Goal: Check status: Check status

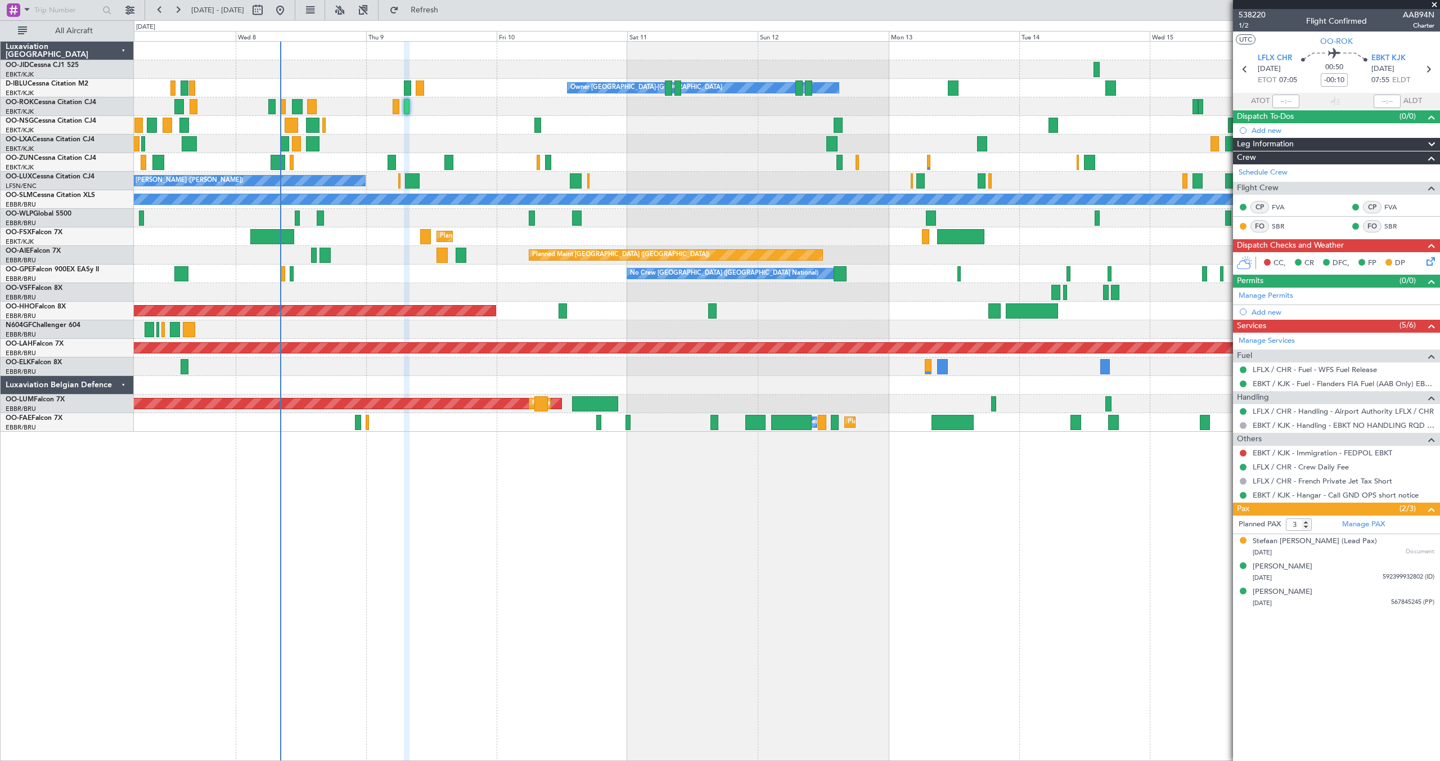
click at [584, 172] on div "Owner [GEOGRAPHIC_DATA]-[GEOGRAPHIC_DATA] No Crew Kortrijk-[GEOGRAPHIC_DATA] Pl…" at bounding box center [787, 237] width 1306 height 390
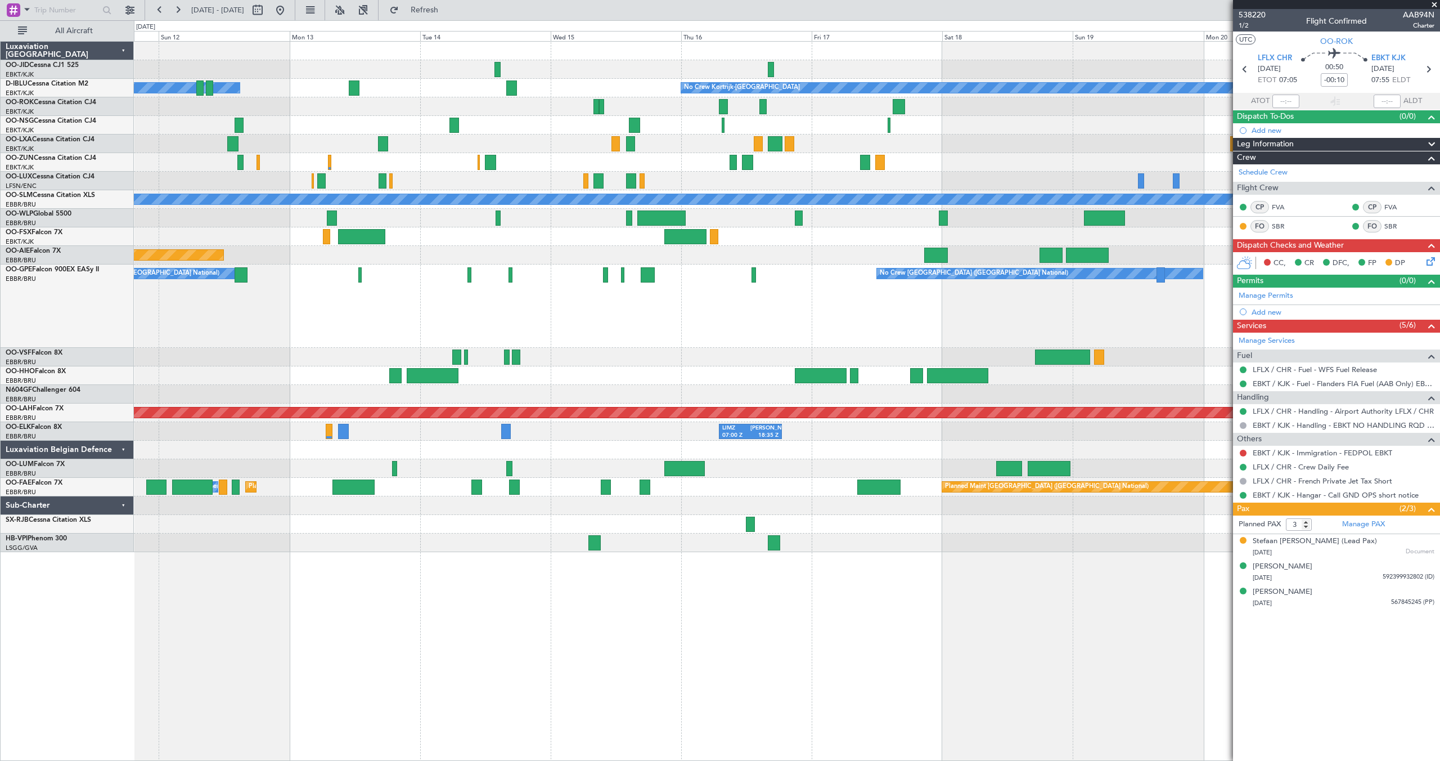
click at [1436, 3] on span at bounding box center [1434, 5] width 11 height 10
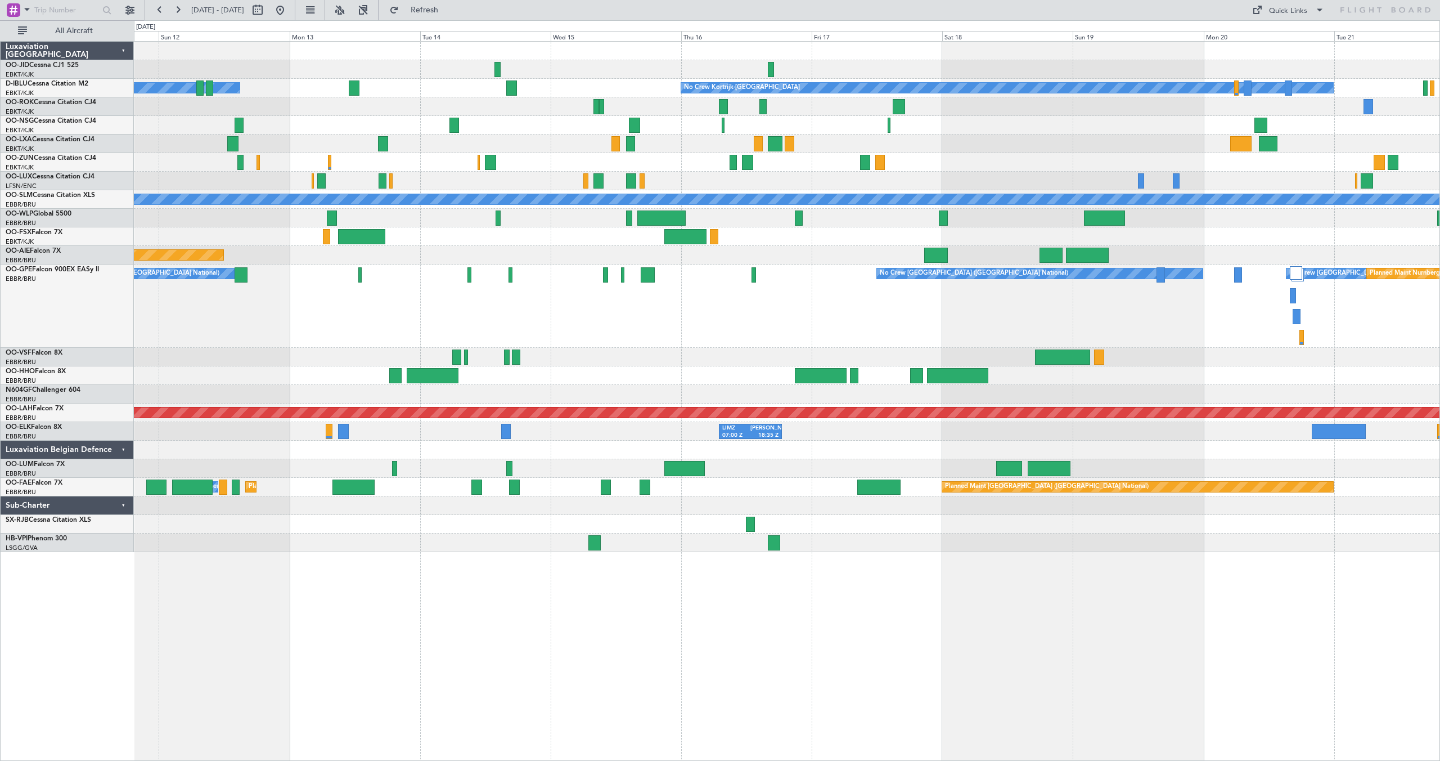
type input "0"
click at [742, 142] on div at bounding box center [787, 143] width 1306 height 19
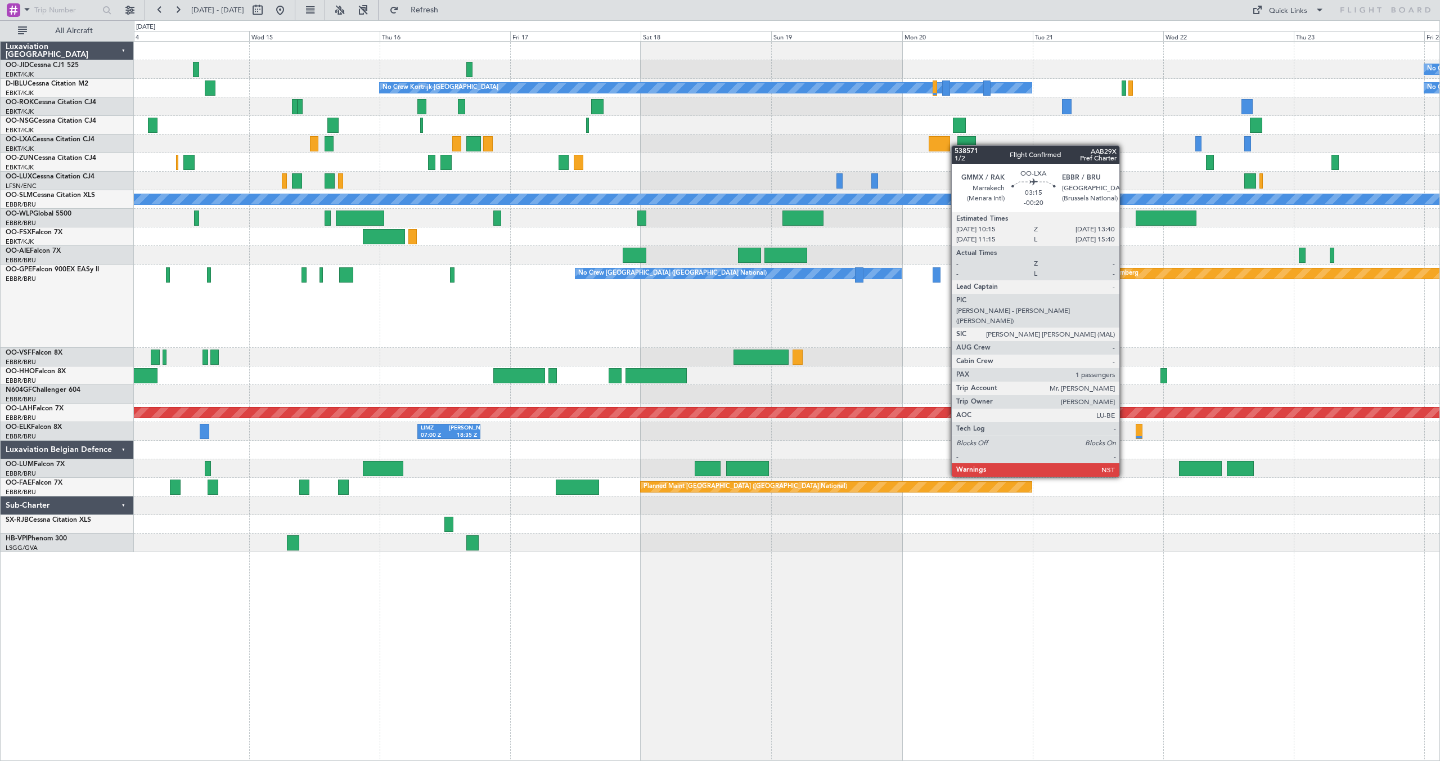
click at [957, 145] on div "No Crew No Crew Kortrijk-[GEOGRAPHIC_DATA] No Crew Owner [GEOGRAPHIC_DATA]-[GEO…" at bounding box center [787, 297] width 1306 height 510
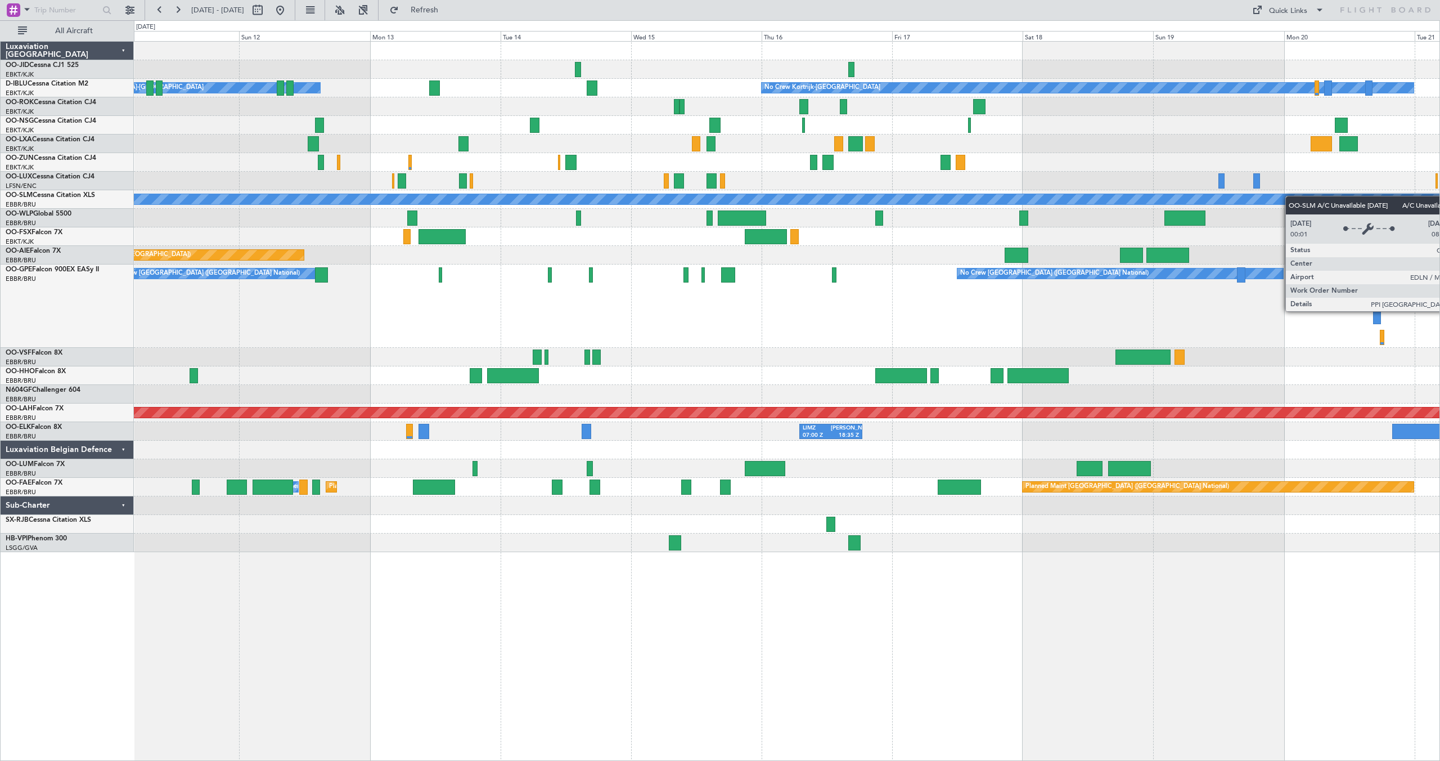
click at [1301, 197] on div "No Crew Kortrijk-[GEOGRAPHIC_DATA] Owner [GEOGRAPHIC_DATA]-[GEOGRAPHIC_DATA] No…" at bounding box center [787, 297] width 1306 height 510
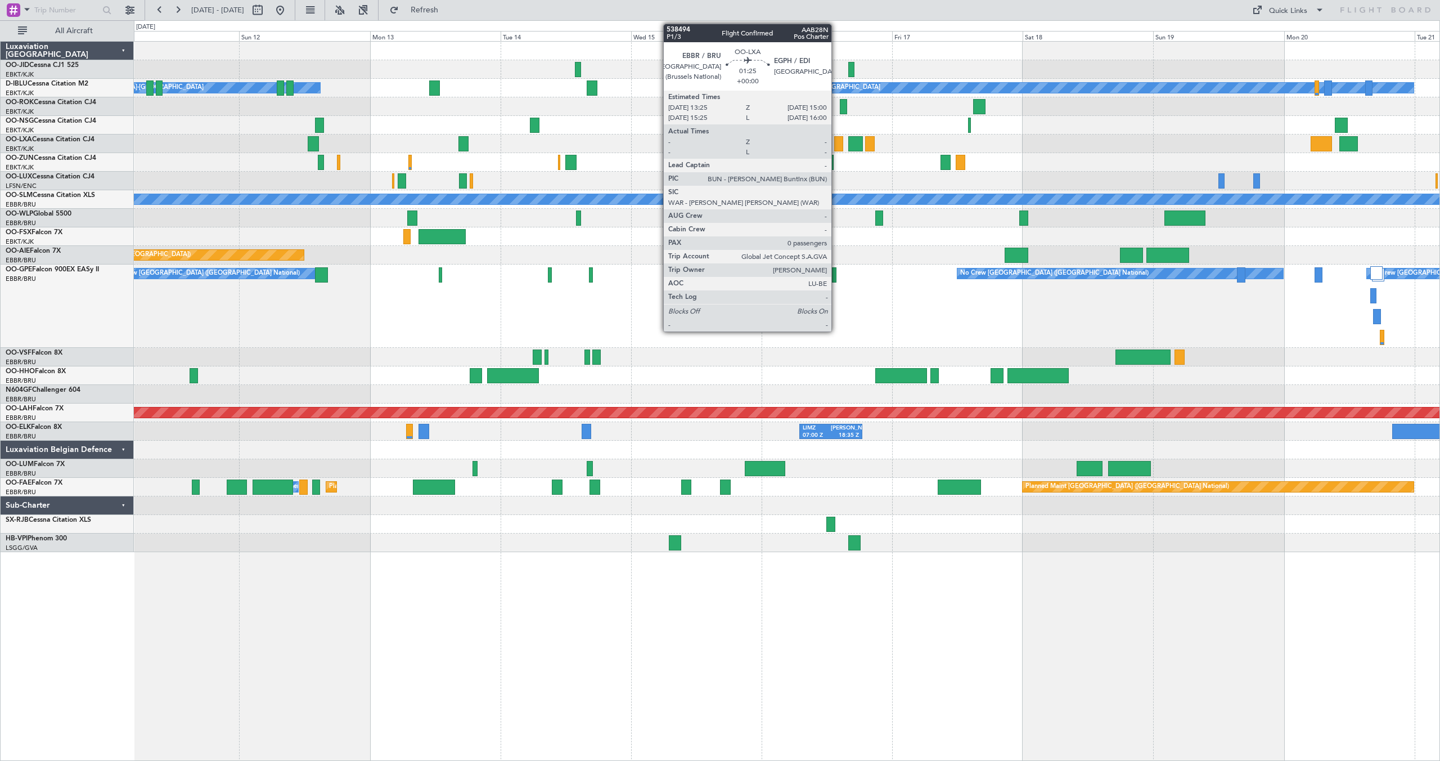
click at [836, 142] on div at bounding box center [838, 143] width 9 height 15
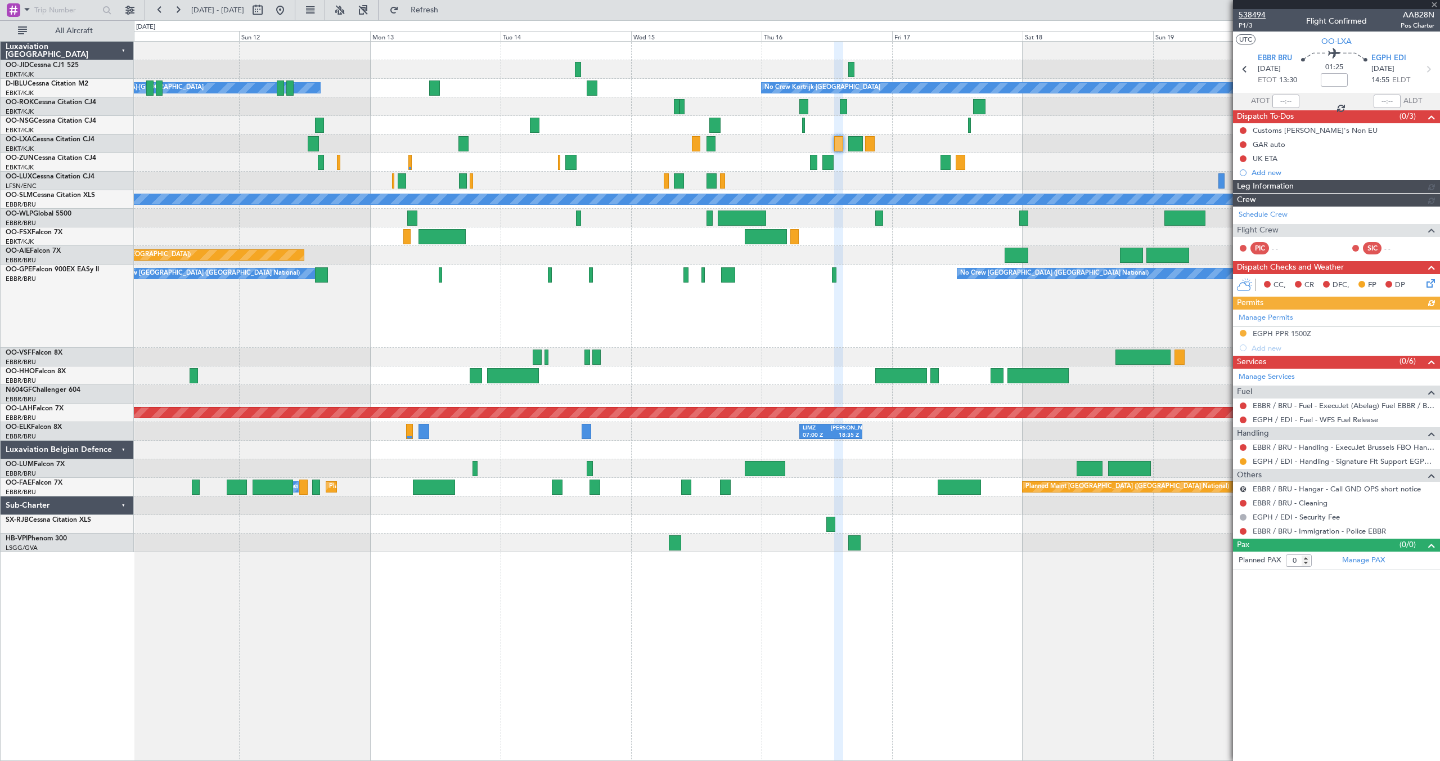
click at [1252, 14] on span "538494" at bounding box center [1252, 15] width 27 height 12
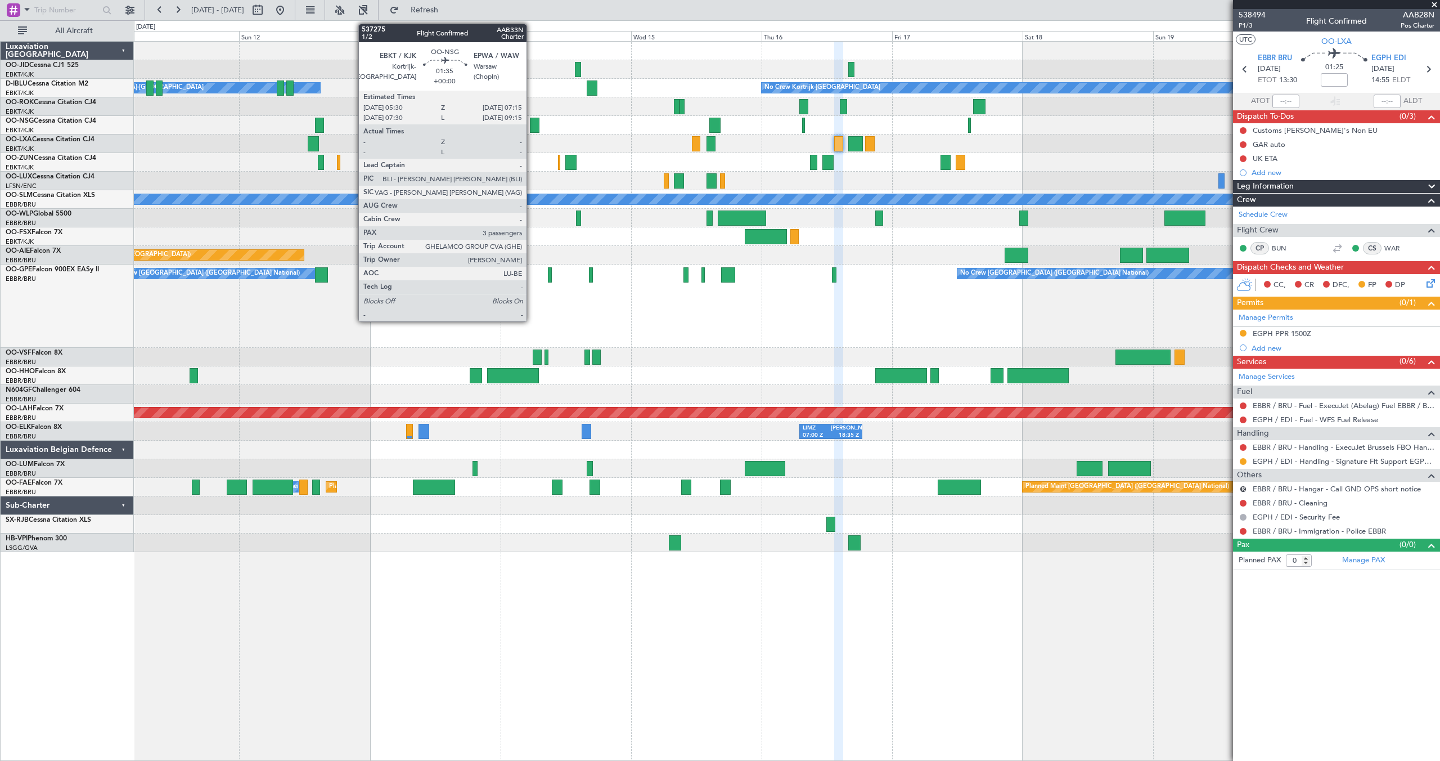
click at [532, 123] on div at bounding box center [535, 125] width 10 height 15
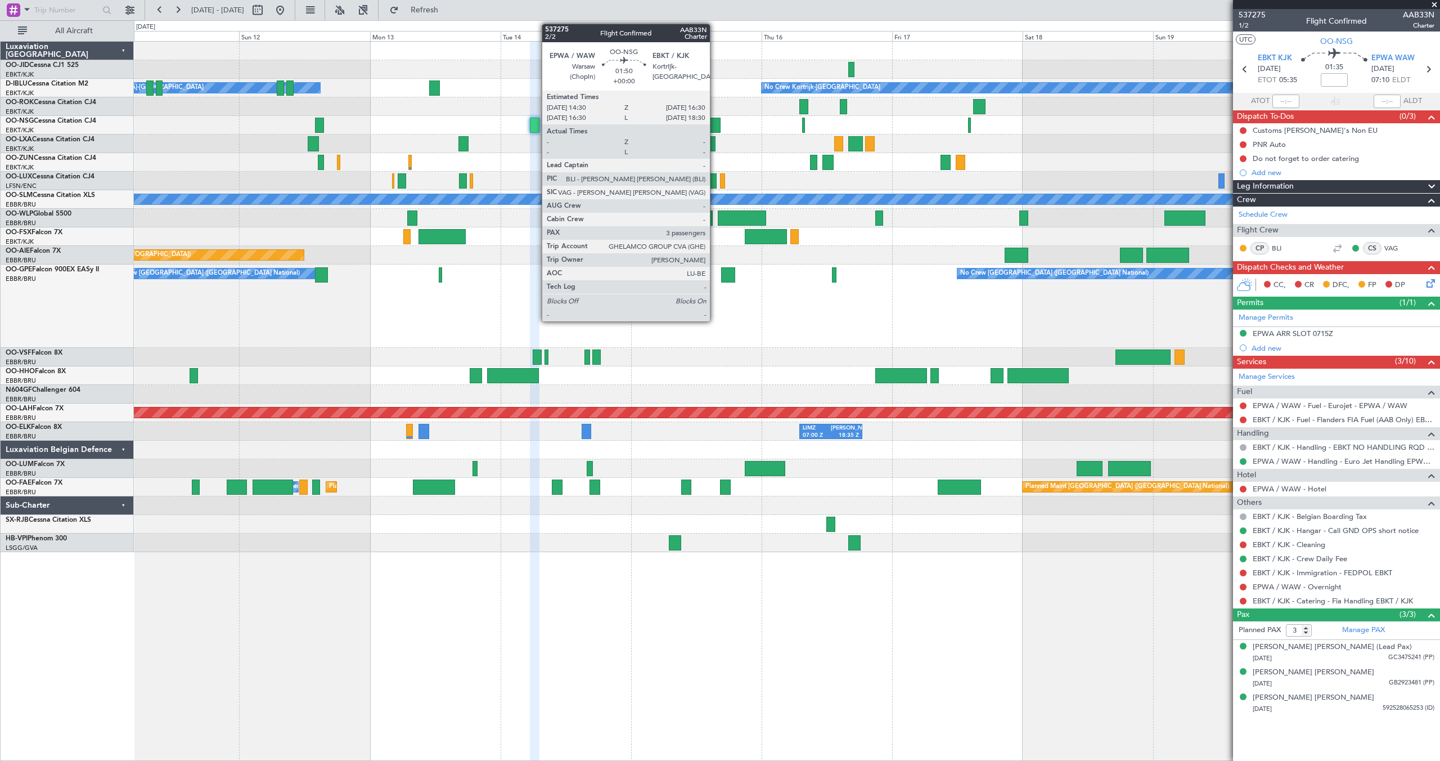
click at [714, 123] on div at bounding box center [714, 125] width 11 height 15
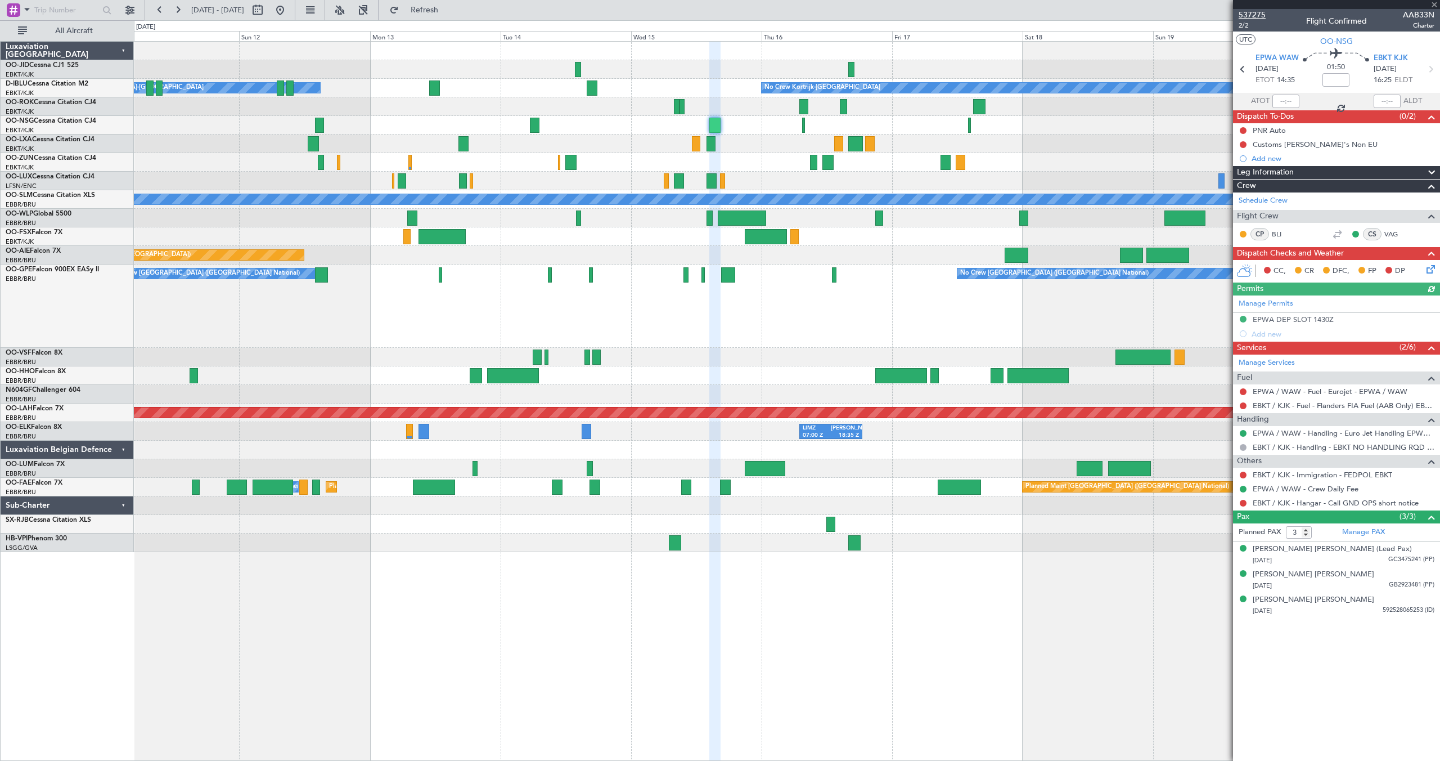
click at [1259, 14] on span "537275" at bounding box center [1252, 15] width 27 height 12
click at [800, 139] on div at bounding box center [787, 143] width 1306 height 19
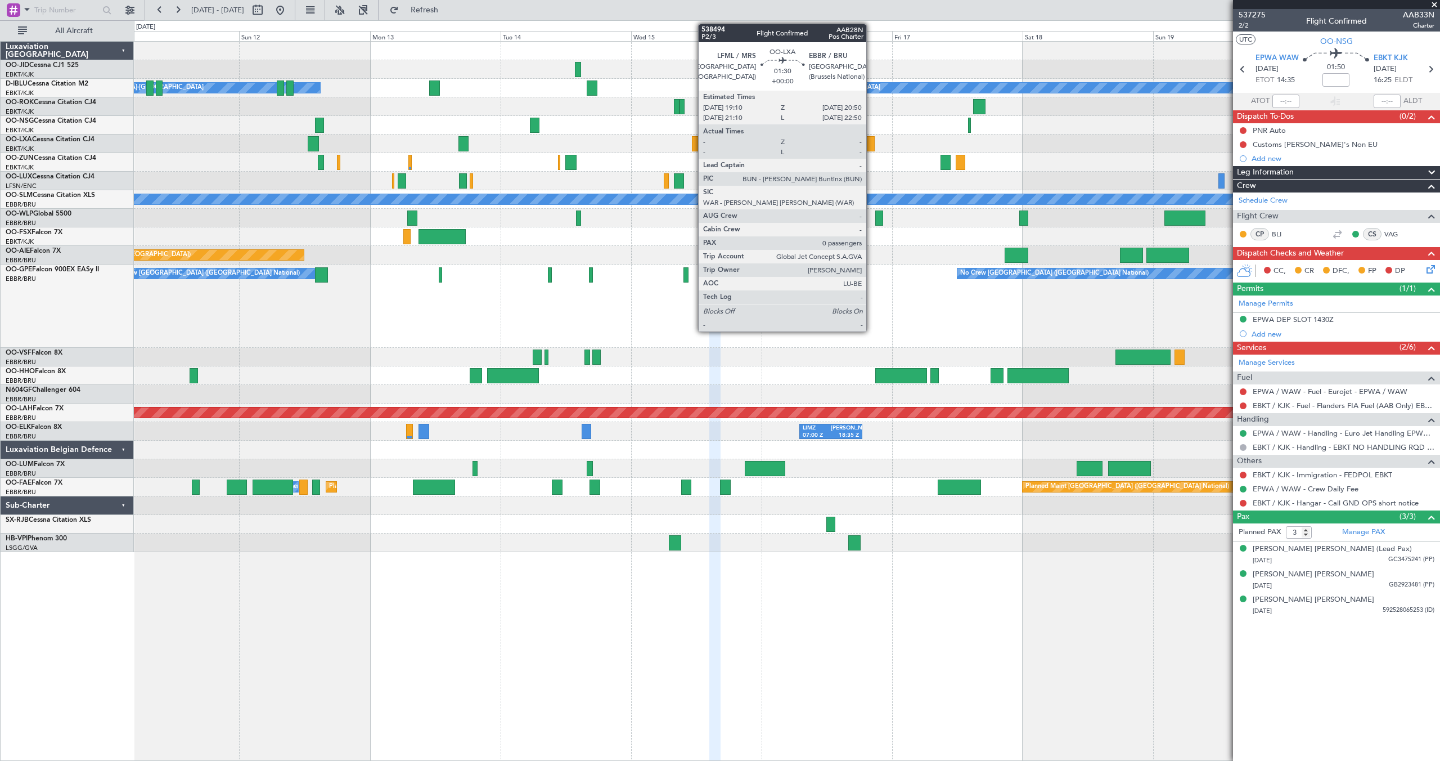
click at [871, 142] on div at bounding box center [870, 143] width 10 height 15
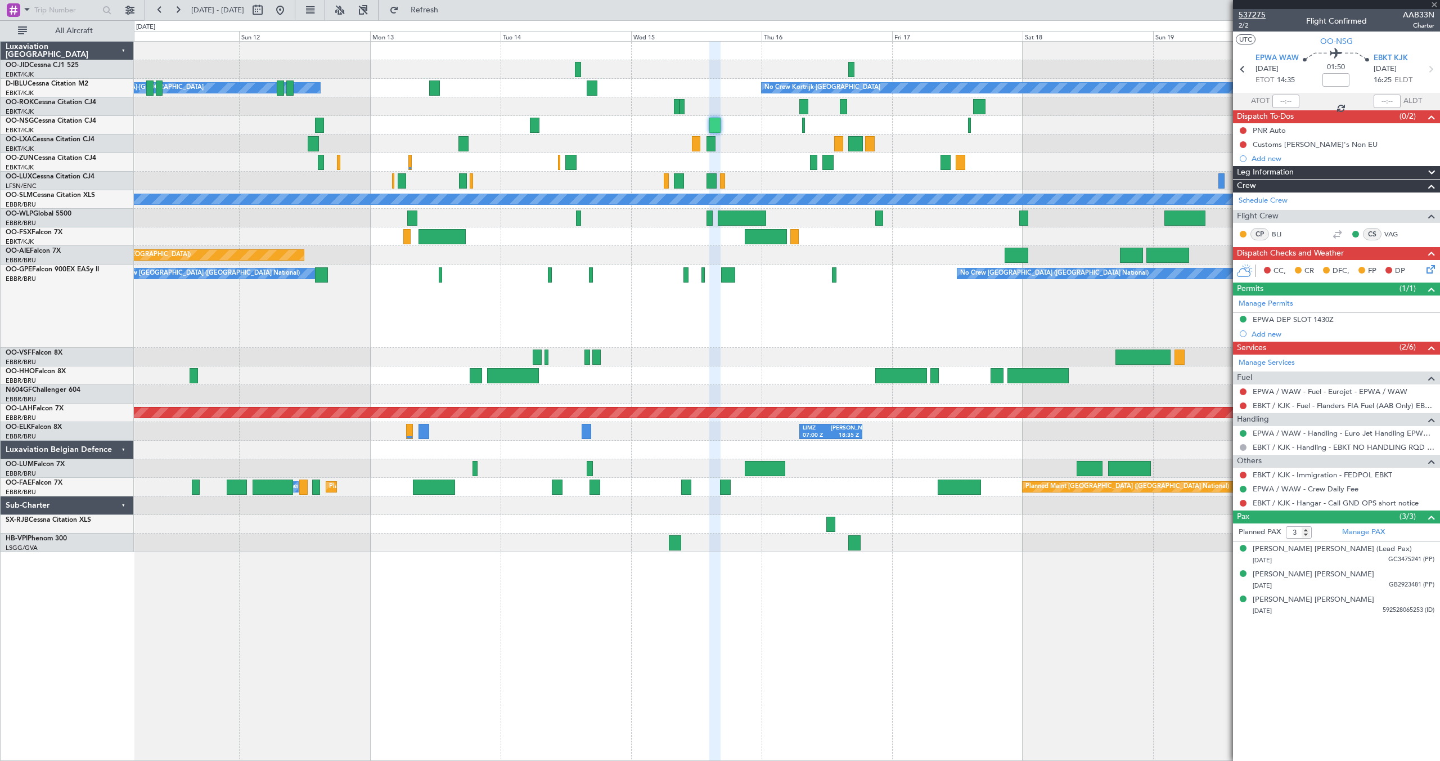
type input "0"
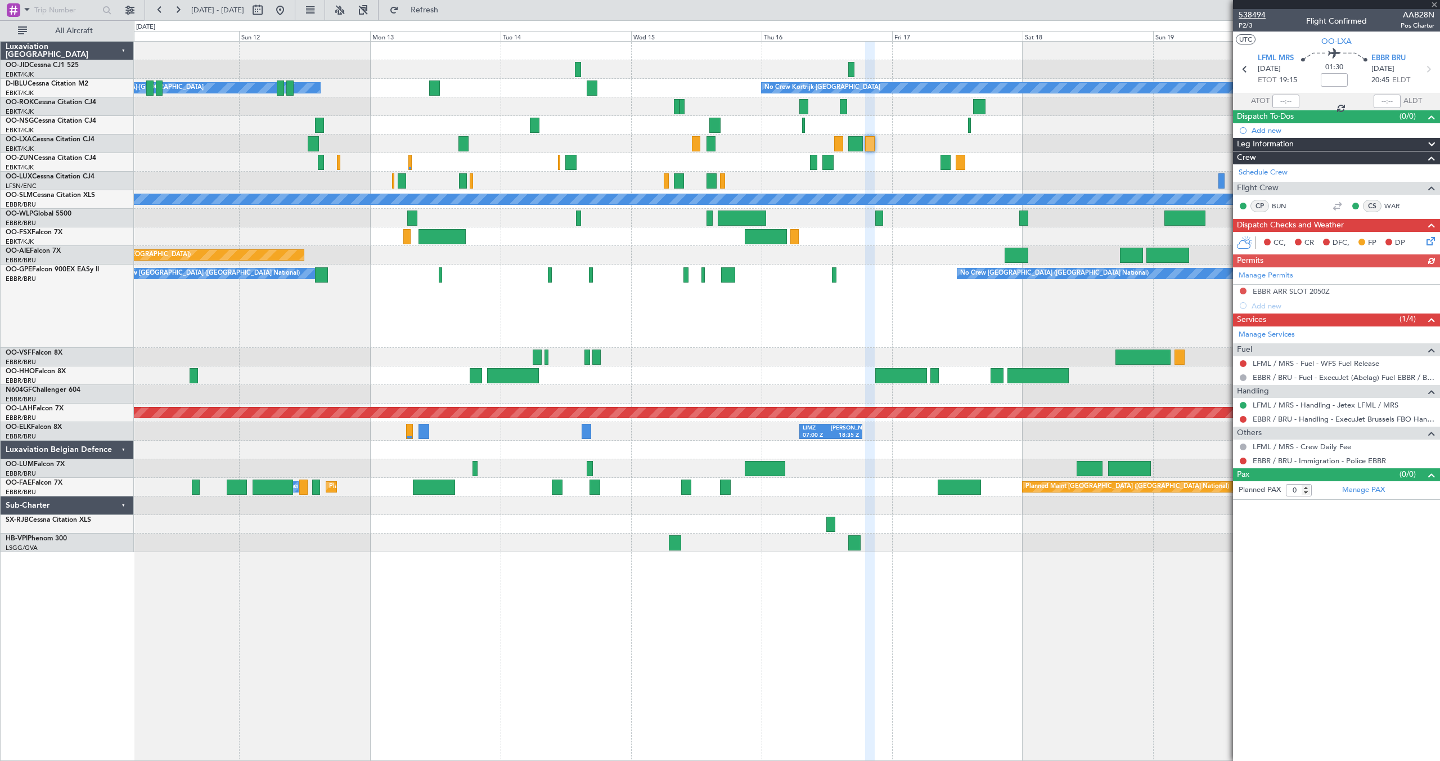
click at [1256, 13] on span "538494" at bounding box center [1252, 15] width 27 height 12
click at [433, 9] on button "Refresh" at bounding box center [418, 10] width 68 height 18
click at [1434, 4] on span at bounding box center [1434, 5] width 11 height 10
